Goal: Navigation & Orientation: Find specific page/section

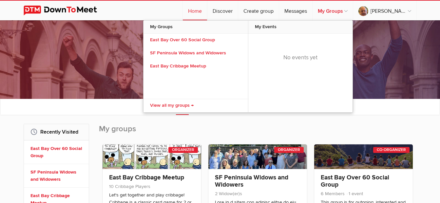
click at [353, 11] on link "My Groups" at bounding box center [333, 11] width 40 height 20
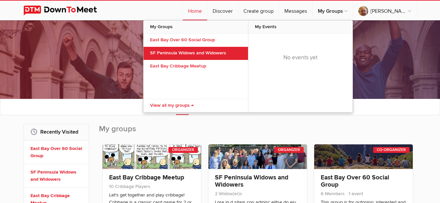
click at [215, 53] on link "SF Peninsula Widows and Widowers" at bounding box center [196, 53] width 105 height 13
